Goal: Transaction & Acquisition: Purchase product/service

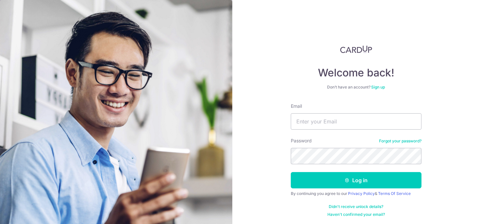
scroll to position [2, 0]
click at [330, 118] on input "Email" at bounding box center [356, 121] width 131 height 16
type input "[EMAIL_ADDRESS][DOMAIN_NAME]"
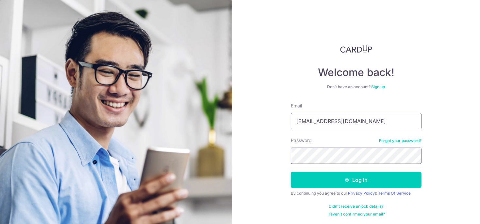
click at [291, 172] on button "Log in" at bounding box center [356, 180] width 131 height 16
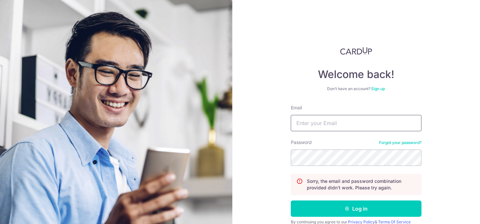
click at [308, 115] on input "Email" at bounding box center [356, 123] width 131 height 16
type input "[EMAIL_ADDRESS][DOMAIN_NAME]"
click at [291, 201] on button "Log in" at bounding box center [356, 209] width 131 height 16
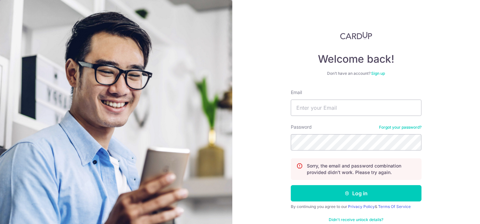
scroll to position [29, 0]
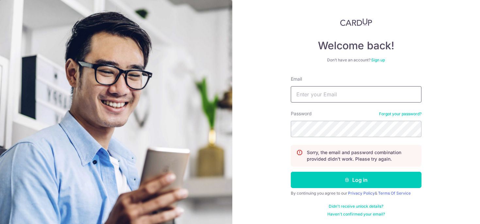
click at [307, 93] on input "Email" at bounding box center [356, 94] width 131 height 16
type input "[EMAIL_ADDRESS][DOMAIN_NAME]"
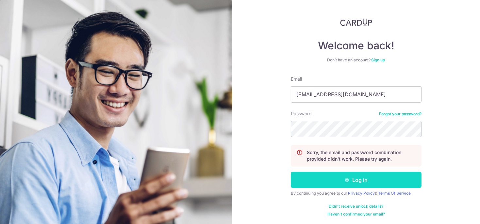
click at [329, 177] on button "Log in" at bounding box center [356, 180] width 131 height 16
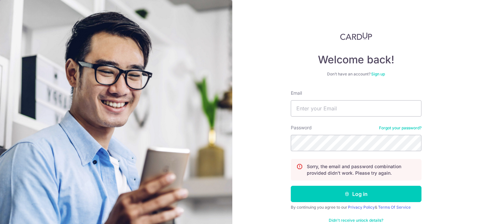
scroll to position [29, 0]
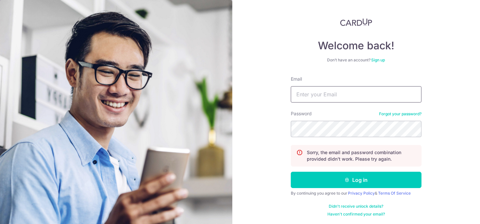
click at [342, 97] on input "Email" at bounding box center [356, 94] width 131 height 16
type input "[EMAIL_ADDRESS][DOMAIN_NAME]"
click at [291, 172] on button "Log in" at bounding box center [356, 180] width 131 height 16
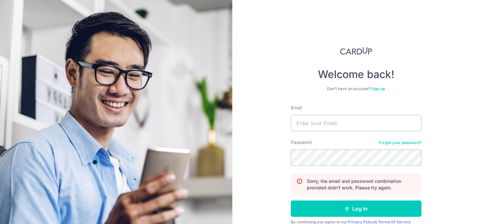
scroll to position [29, 0]
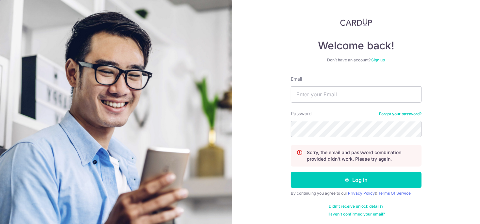
click at [387, 114] on link "Forgot your password?" at bounding box center [400, 113] width 43 height 5
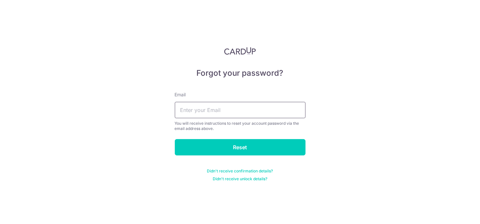
click at [197, 107] on input "text" at bounding box center [240, 110] width 131 height 16
type input "[EMAIL_ADDRESS][DOMAIN_NAME]"
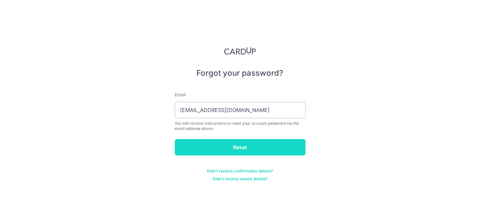
click at [215, 150] on input "Reset" at bounding box center [240, 147] width 131 height 16
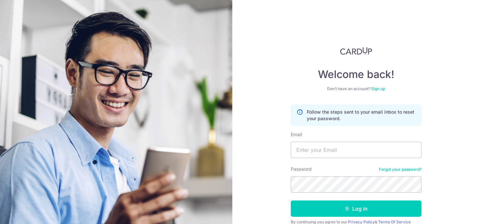
click at [336, 140] on div "Email" at bounding box center [356, 144] width 131 height 27
drag, startPoint x: 337, startPoint y: 145, endPoint x: 339, endPoint y: 151, distance: 6.3
click at [337, 145] on input "Email" at bounding box center [356, 150] width 131 height 16
type input "[EMAIL_ADDRESS][DOMAIN_NAME]"
click at [291, 201] on button "Log in" at bounding box center [356, 209] width 131 height 16
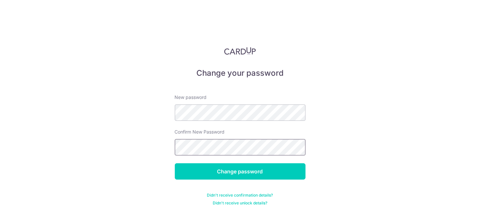
click at [175, 163] on input "Change password" at bounding box center [240, 171] width 131 height 16
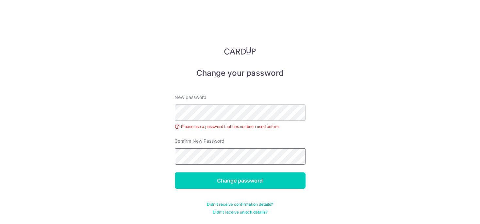
click at [175, 173] on input "Change password" at bounding box center [240, 181] width 131 height 16
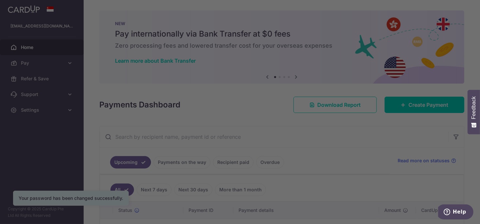
click at [342, 131] on div at bounding box center [242, 113] width 485 height 227
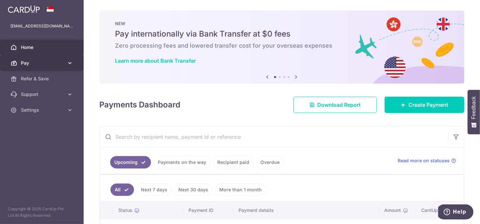
click at [58, 60] on span "Pay" at bounding box center [42, 63] width 43 height 7
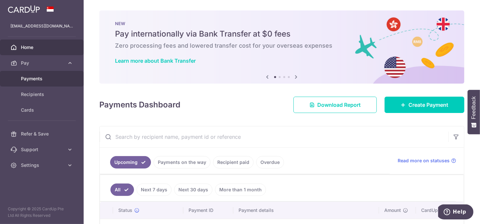
click at [49, 83] on link "Payments" at bounding box center [42, 79] width 84 height 16
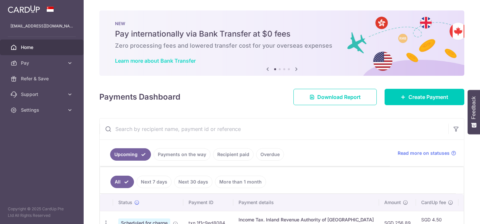
click at [185, 62] on link "Learn more about Bank Transfer" at bounding box center [155, 61] width 81 height 7
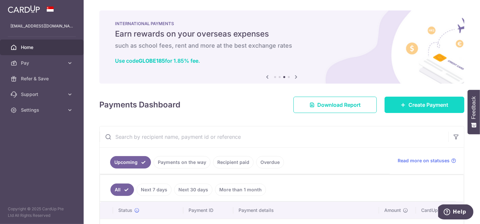
click at [413, 106] on span "Create Payment" at bounding box center [429, 105] width 40 height 8
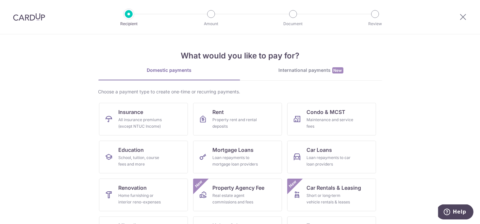
click at [285, 69] on div "International payments New" at bounding box center [311, 70] width 142 height 7
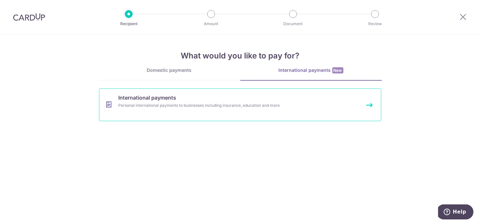
click at [132, 105] on div "Personal international payments to businesses including insurance, education an…" at bounding box center [232, 105] width 226 height 7
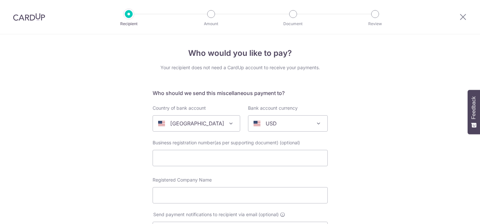
select select
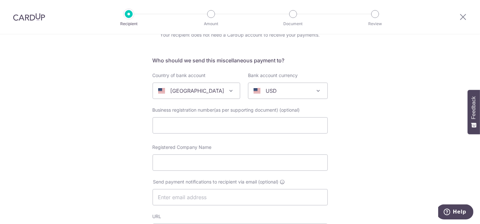
click at [213, 90] on div "[GEOGRAPHIC_DATA]" at bounding box center [191, 91] width 66 height 8
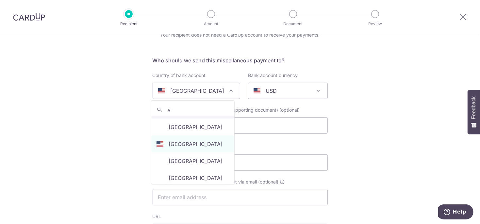
scroll to position [0, 0]
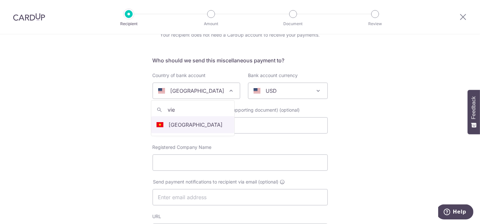
type input "vie"
select select "241"
select select "[GEOGRAPHIC_DATA]"
select select
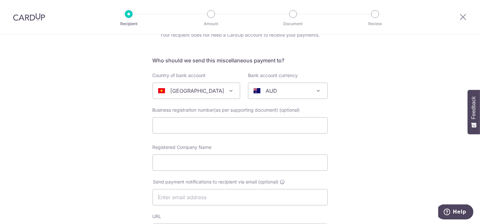
click at [266, 91] on p "AUD" at bounding box center [271, 91] width 11 height 8
type input "usd"
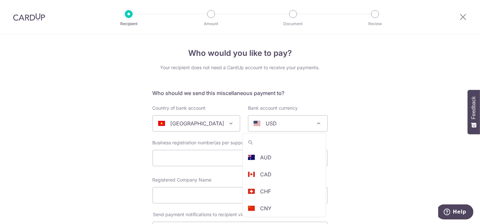
click at [266, 125] on p "USD" at bounding box center [271, 124] width 11 height 8
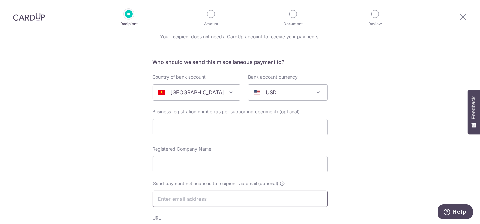
scroll to position [0, 0]
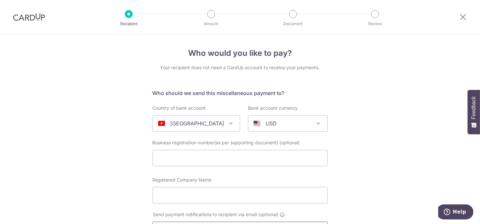
click at [268, 128] on span "USD" at bounding box center [287, 124] width 79 height 16
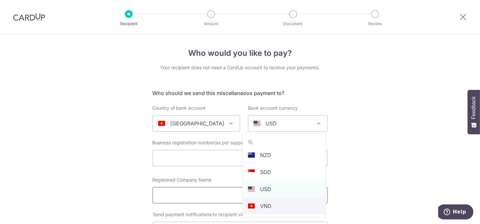
select select "8"
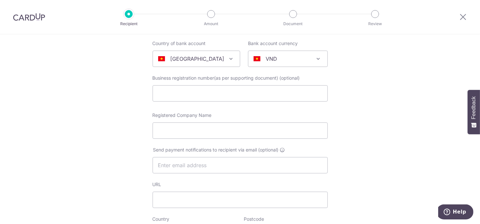
scroll to position [65, 0]
click at [182, 92] on input "text" at bounding box center [240, 93] width 175 height 16
